Goal: Transaction & Acquisition: Purchase product/service

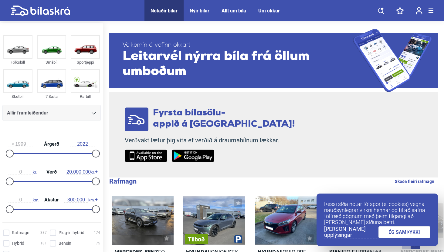
click at [407, 237] on link "ÉG SAMÞYKKI" at bounding box center [404, 233] width 52 height 12
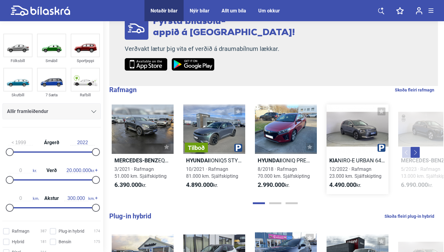
scroll to position [91, 0]
click at [65, 179] on div "0 kr. Verð 20.000.000 kr." at bounding box center [51, 174] width 98 height 28
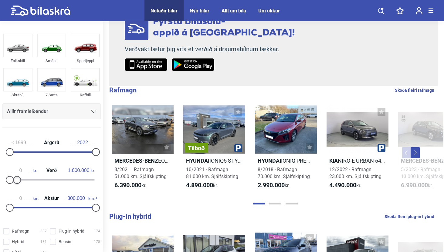
type input "1.500.000"
drag, startPoint x: 91, startPoint y: 178, endPoint x: 13, endPoint y: 171, distance: 77.9
click at [13, 171] on div "0 kr. Verð 1.500.000 kr." at bounding box center [51, 174] width 98 height 28
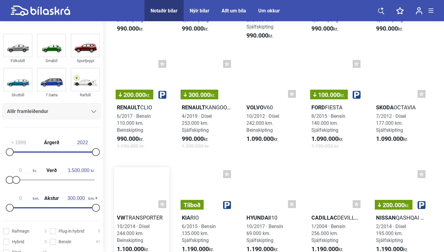
scroll to position [656, 0]
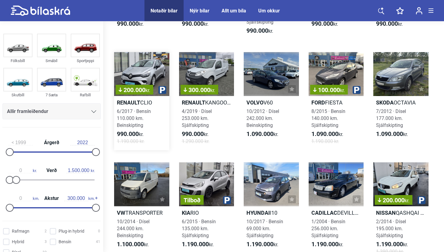
click at [140, 79] on div "200.000 kr." at bounding box center [141, 74] width 55 height 44
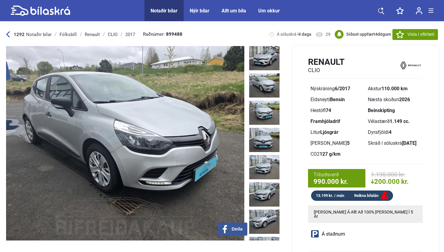
click at [264, 84] on img at bounding box center [264, 85] width 30 height 24
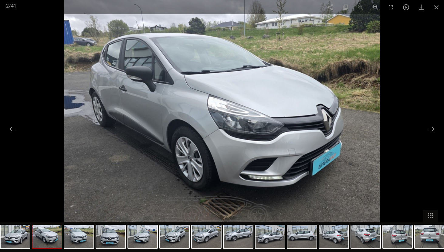
scroll to position [20, 0]
click at [435, 129] on button at bounding box center [431, 129] width 13 height 12
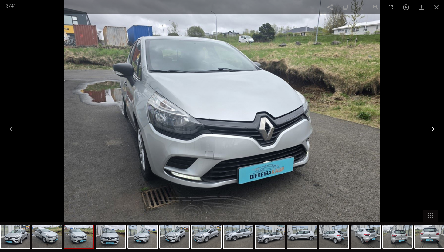
click at [435, 129] on button at bounding box center [431, 129] width 13 height 12
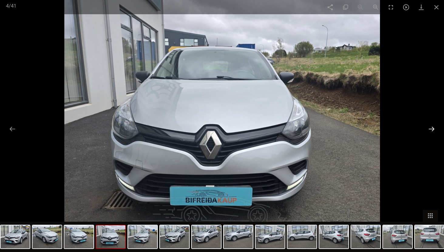
click at [435, 129] on button at bounding box center [431, 129] width 13 height 12
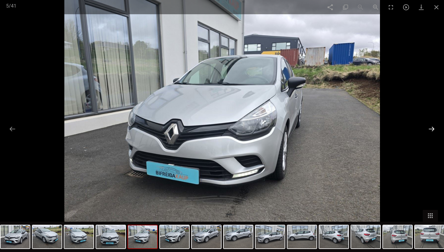
click at [435, 129] on button at bounding box center [431, 129] width 13 height 12
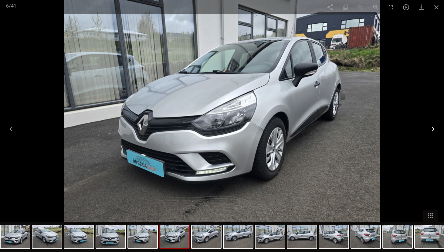
click at [435, 129] on button at bounding box center [431, 129] width 13 height 12
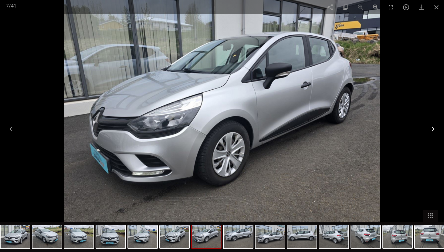
click at [435, 129] on button at bounding box center [431, 129] width 13 height 12
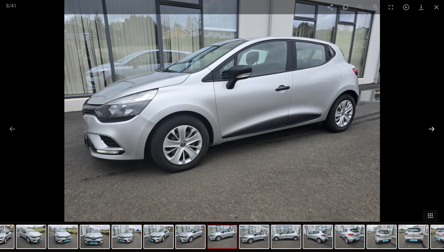
click at [435, 129] on button at bounding box center [431, 129] width 13 height 12
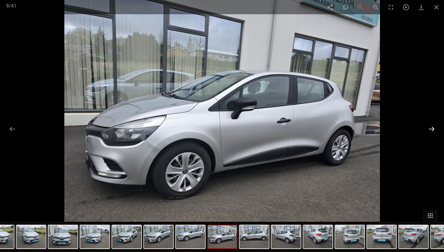
click at [435, 129] on button at bounding box center [431, 129] width 13 height 12
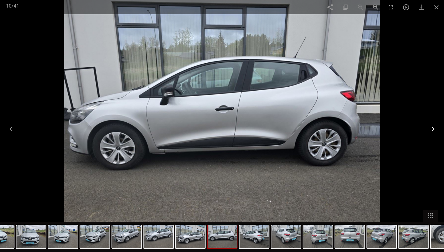
click at [435, 129] on button at bounding box center [431, 129] width 13 height 12
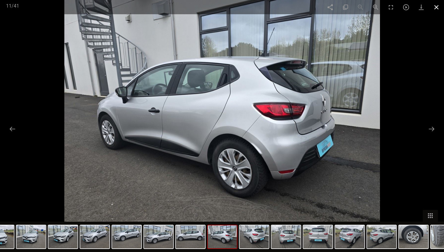
click at [436, 10] on span at bounding box center [436, 7] width 15 height 14
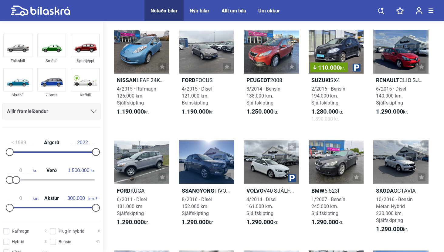
scroll to position [824, 0]
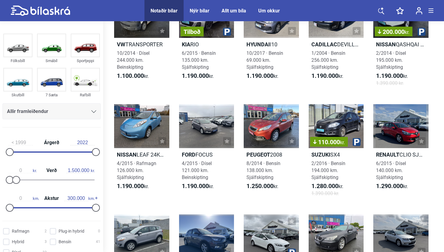
type input "20.000.000"
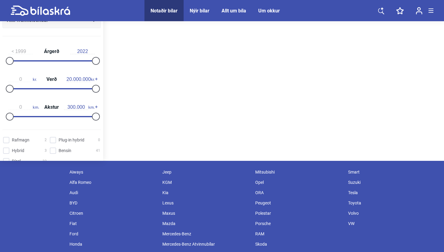
scroll to position [91, 0]
